Goal: Entertainment & Leisure: Consume media (video, audio)

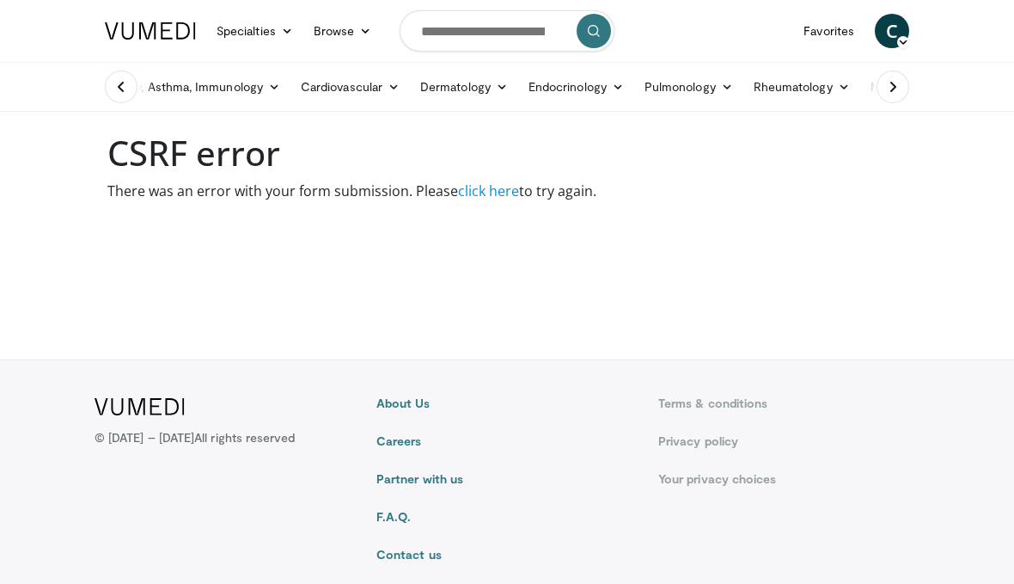
click at [786, 395] on link "Terms & conditions" at bounding box center [788, 403] width 261 height 17
click at [511, 199] on link "click here" at bounding box center [488, 190] width 61 height 19
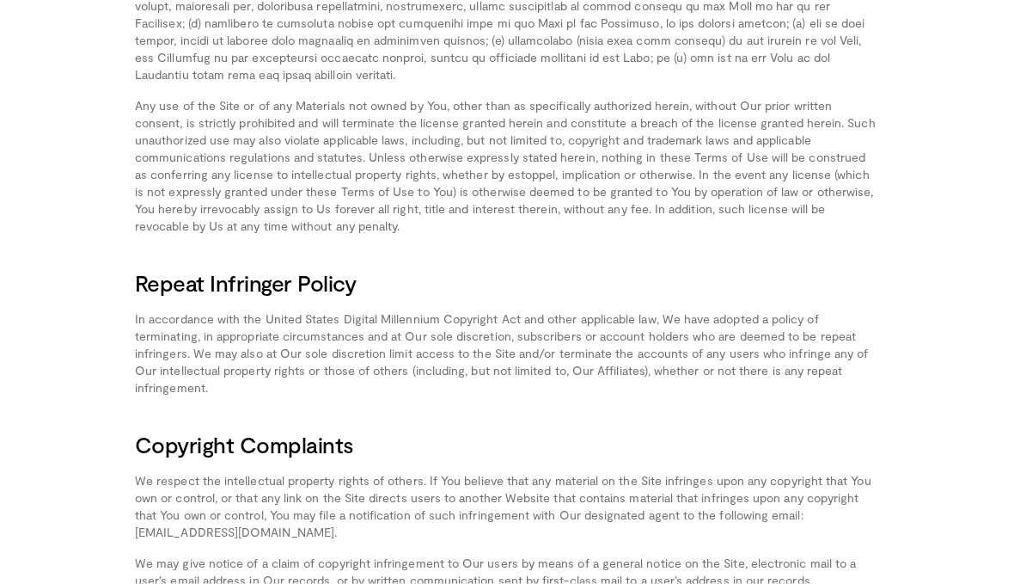
scroll to position [1648, 0]
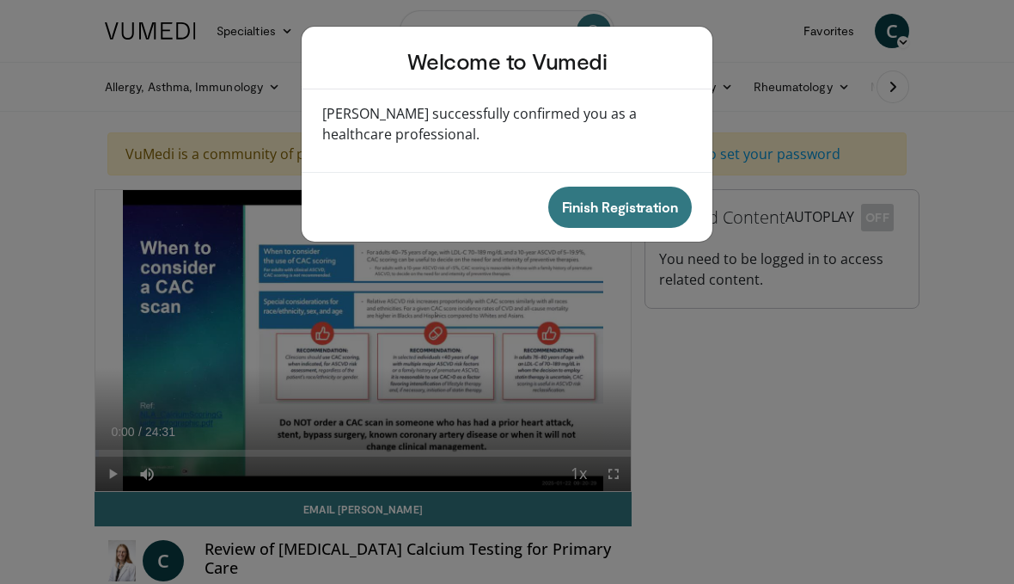
click at [625, 221] on button "Finish Registration" at bounding box center [620, 207] width 144 height 41
